Goal: Task Accomplishment & Management: Use online tool/utility

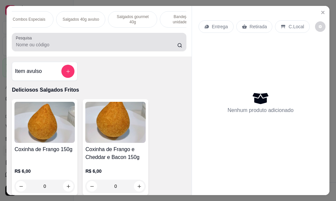
scroll to position [0, 129]
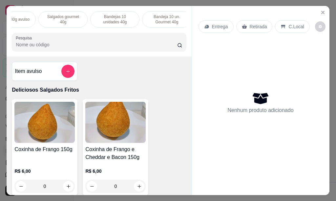
click at [115, 19] on p "Bandejas 10 unidades 40g" at bounding box center [115, 19] width 38 height 11
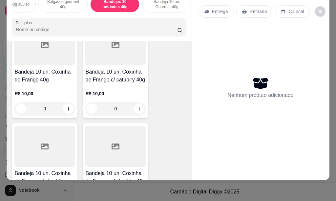
scroll to position [1341, 0]
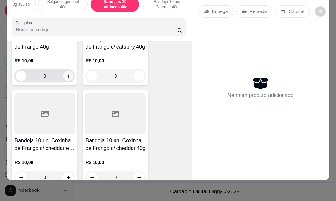
click at [66, 75] on icon "increase-product-quantity" at bounding box center [68, 76] width 5 height 5
type input "1"
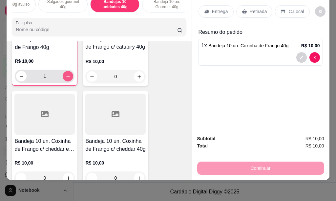
scroll to position [1341, 0]
click at [137, 77] on icon "increase-product-quantity" at bounding box center [139, 76] width 5 height 5
type input "1"
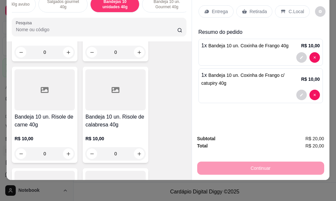
scroll to position [1571, 0]
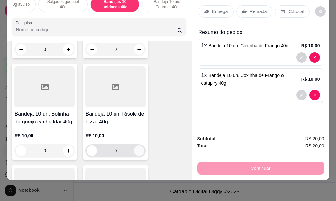
click at [137, 152] on icon "increase-product-quantity" at bounding box center [139, 150] width 5 height 5
type input "1"
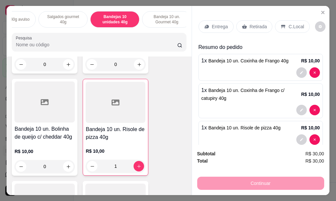
scroll to position [12, 0]
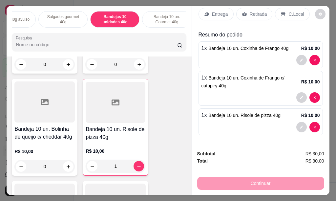
click at [215, 13] on p "Entrega" at bounding box center [220, 14] width 16 height 7
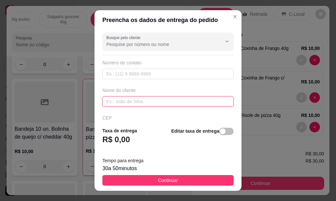
click at [126, 103] on input "text" at bounding box center [167, 101] width 131 height 11
type input "KARINA"
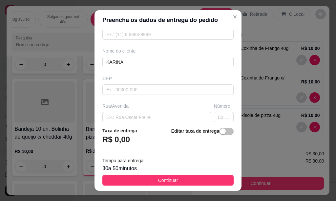
scroll to position [53, 0]
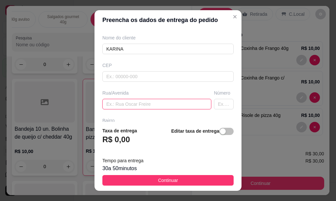
click at [121, 102] on input "text" at bounding box center [156, 104] width 109 height 11
type input "[PERSON_NAME]"
type input "596"
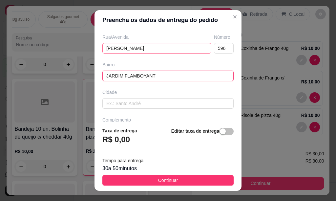
type input "JARDIM FLAMBOYANT"
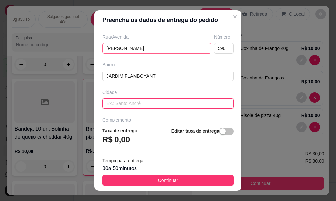
click at [122, 102] on input "text" at bounding box center [167, 103] width 131 height 11
type input "[PERSON_NAME]"
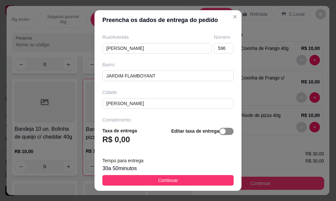
click at [221, 131] on span "button" at bounding box center [226, 131] width 14 height 7
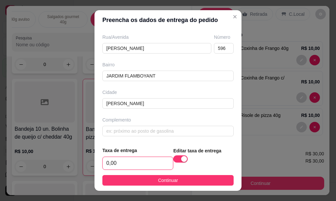
click at [123, 161] on input "0,00" at bounding box center [138, 163] width 70 height 12
type input "10,00"
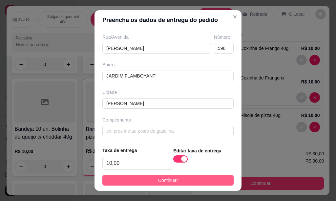
click at [158, 183] on span "Continuar" at bounding box center [168, 180] width 20 height 7
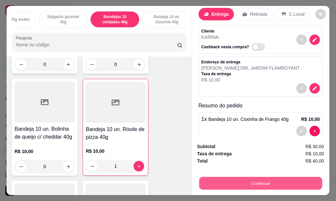
click at [245, 183] on button "Continuar" at bounding box center [260, 183] width 123 height 13
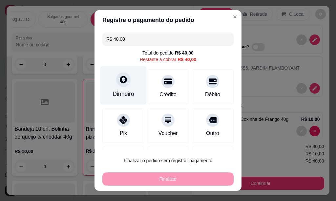
click at [113, 89] on div "Dinheiro" at bounding box center [123, 85] width 46 height 38
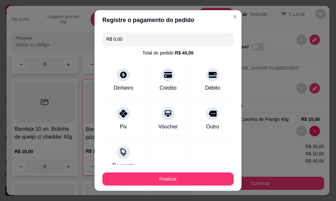
type input "R$ 0,00"
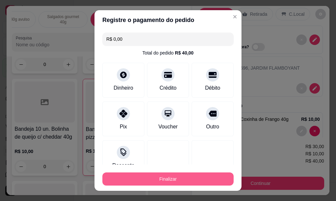
click at [170, 181] on button "Finalizar" at bounding box center [167, 178] width 131 height 13
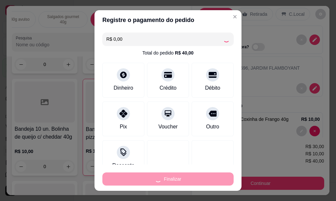
type input "0"
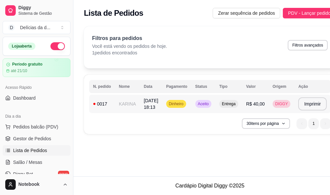
click at [206, 105] on span "Aceito" at bounding box center [203, 103] width 13 height 5
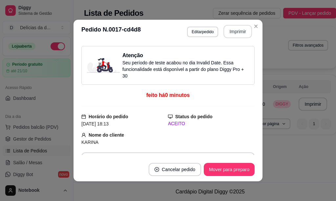
click at [226, 30] on button "Imprimir" at bounding box center [237, 31] width 29 height 13
click at [235, 33] on button "Imprimir" at bounding box center [238, 31] width 28 height 13
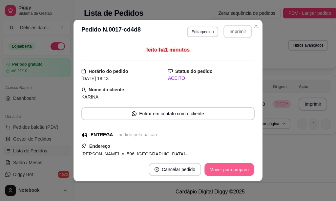
click at [235, 168] on button "Mover para preparo" at bounding box center [228, 169] width 49 height 13
click at [214, 167] on button "Mover para preparo" at bounding box center [228, 169] width 49 height 13
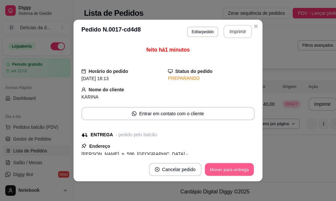
click at [214, 167] on button "Mover para entrega" at bounding box center [229, 169] width 49 height 13
click at [215, 170] on button "Mover para finalizado" at bounding box center [227, 169] width 54 height 13
